Goal: Book appointment/travel/reservation

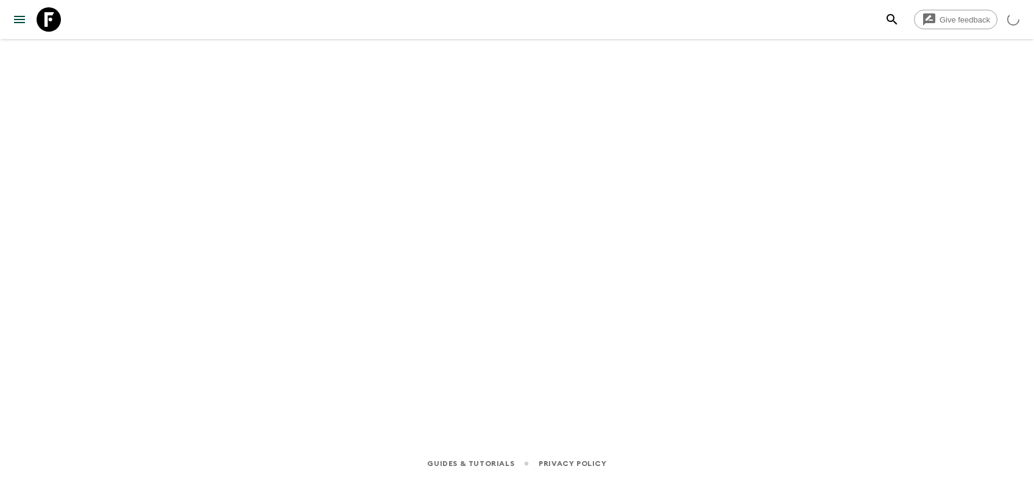
click at [54, 20] on icon at bounding box center [49, 19] width 24 height 24
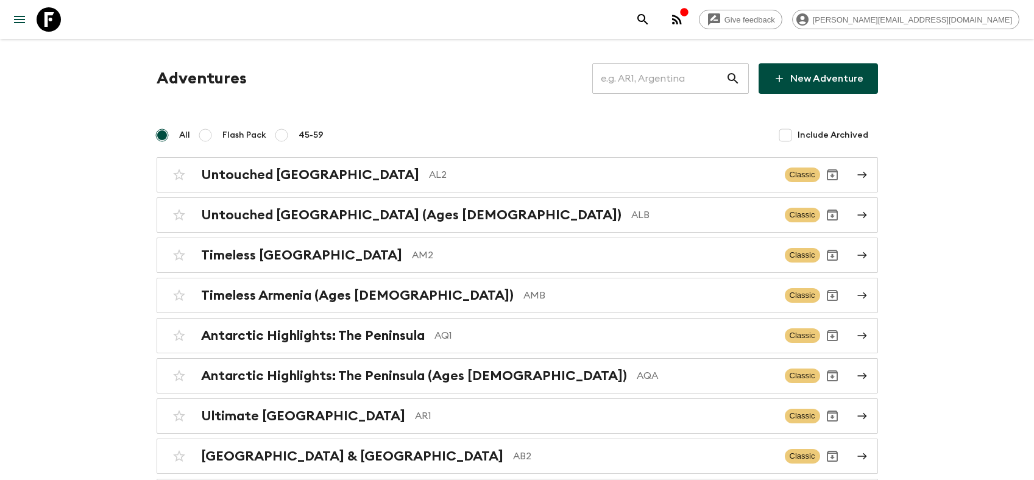
click at [655, 70] on input "text" at bounding box center [658, 79] width 133 height 34
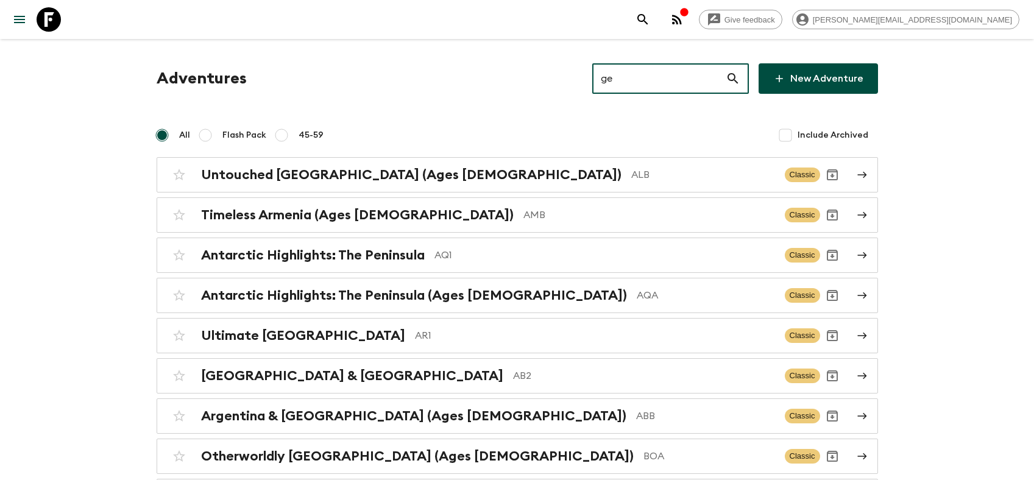
type input "ge1"
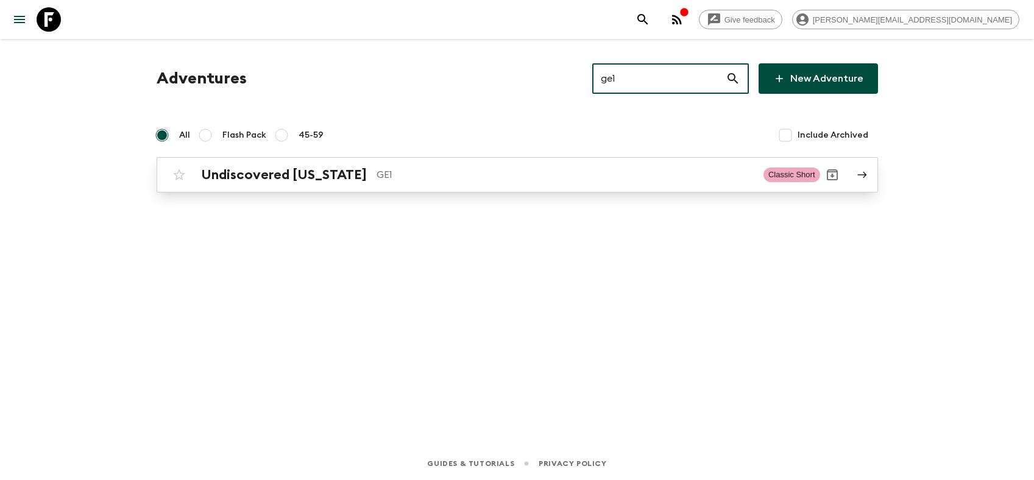
click at [338, 184] on div "Undiscovered [US_STATE] GE1 Classic Short" at bounding box center [493, 175] width 653 height 24
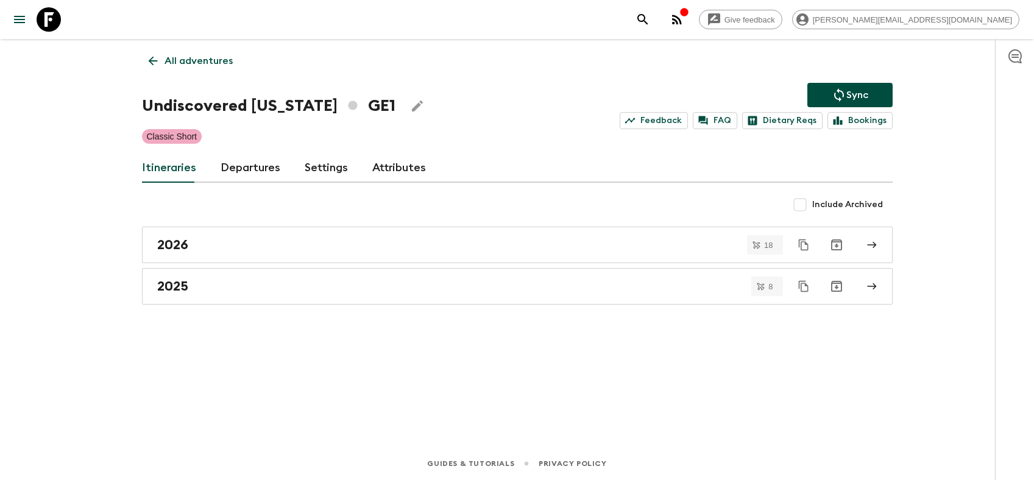
click at [263, 161] on link "Departures" at bounding box center [251, 168] width 60 height 29
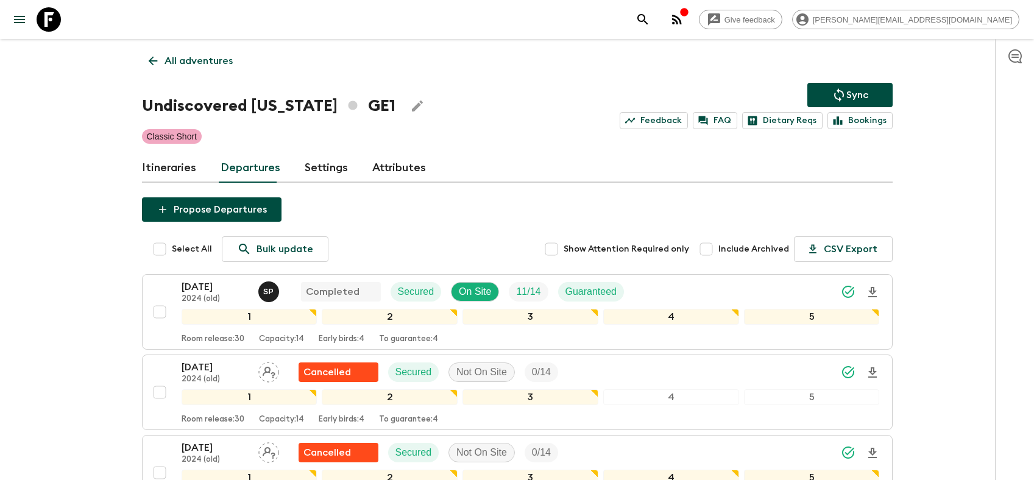
click at [208, 60] on p "All adventures" at bounding box center [199, 61] width 68 height 15
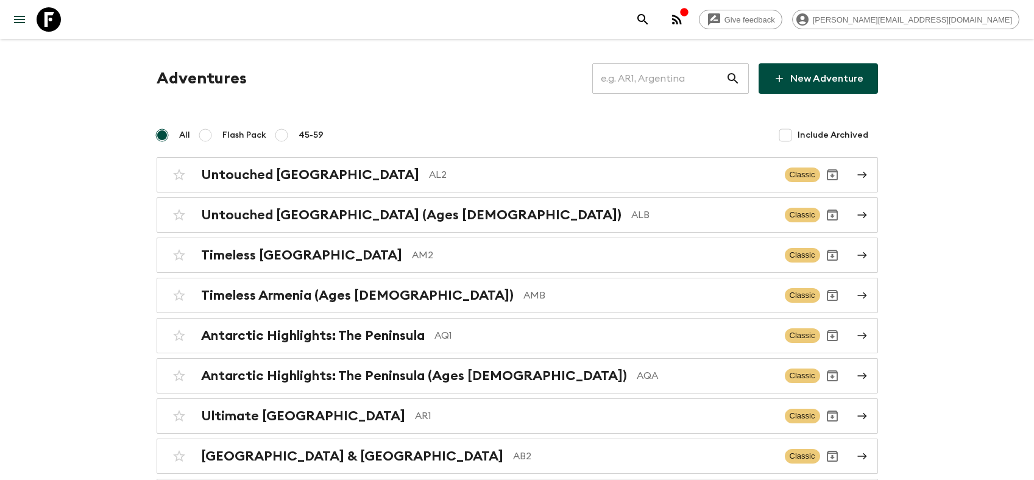
click at [670, 76] on input "text" at bounding box center [658, 79] width 133 height 34
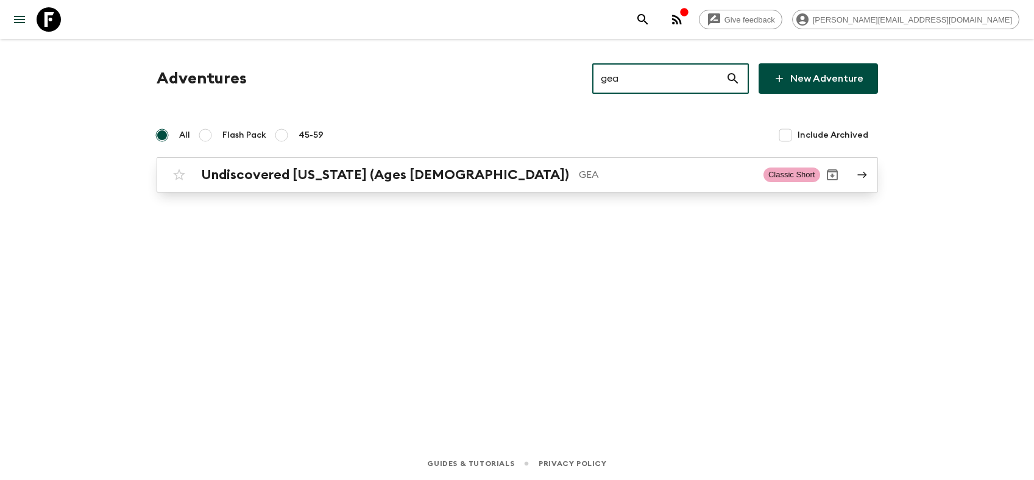
type input "gea"
click at [387, 169] on h2 "Undiscovered [US_STATE] (Ages [DEMOGRAPHIC_DATA])" at bounding box center [385, 175] width 368 height 16
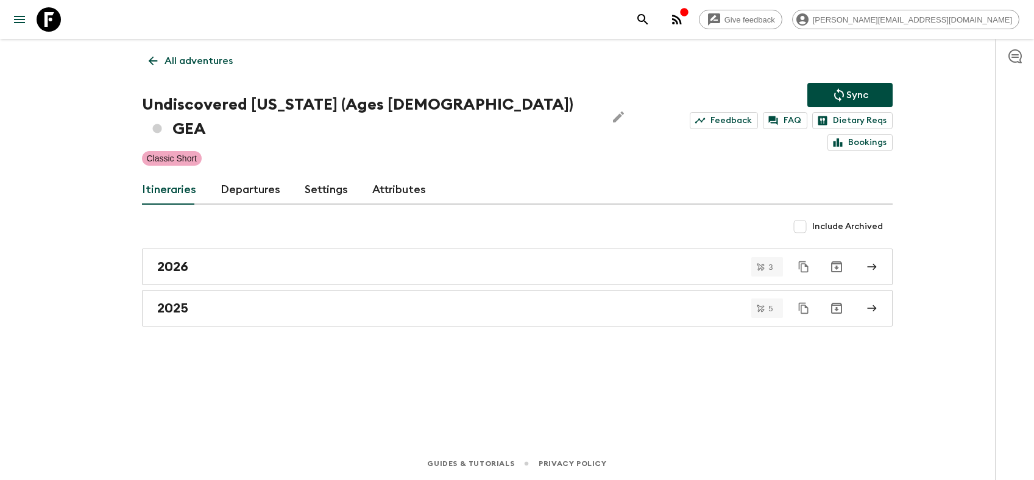
click at [239, 175] on link "Departures" at bounding box center [251, 189] width 60 height 29
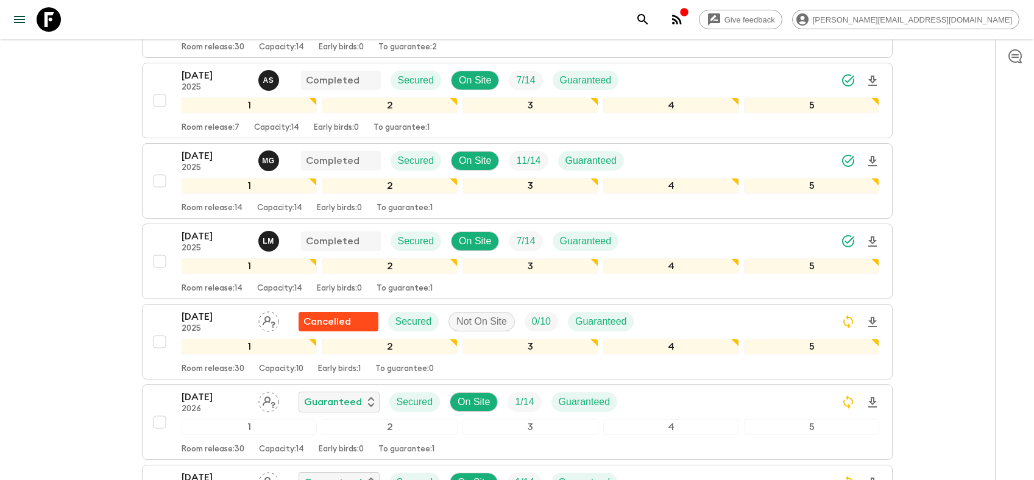
scroll to position [311, 0]
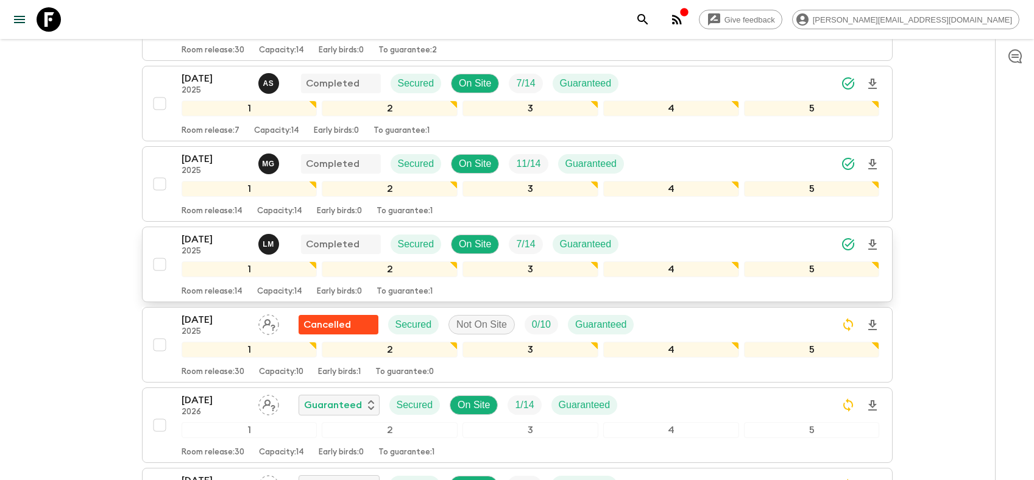
click at [215, 232] on p "[DATE]" at bounding box center [215, 239] width 67 height 15
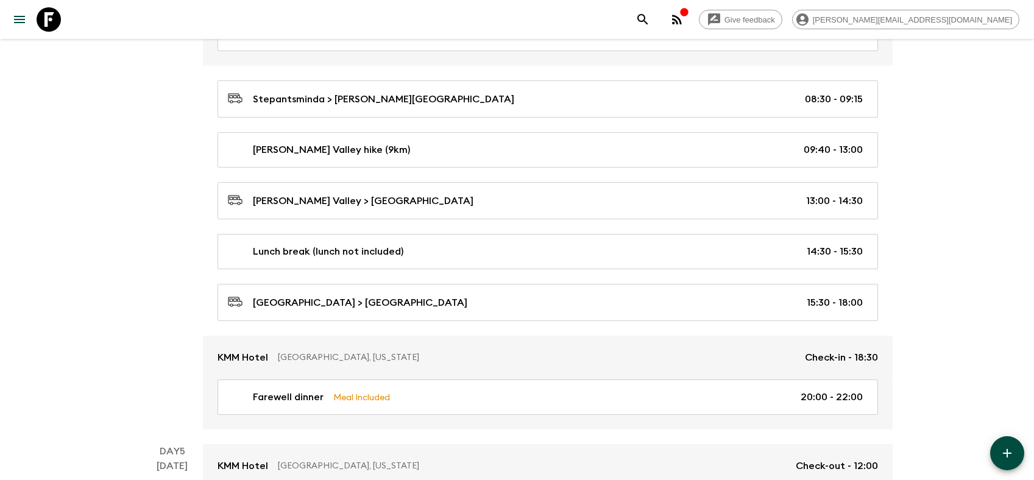
scroll to position [1411, 0]
